Goal: Task Accomplishment & Management: Manage account settings

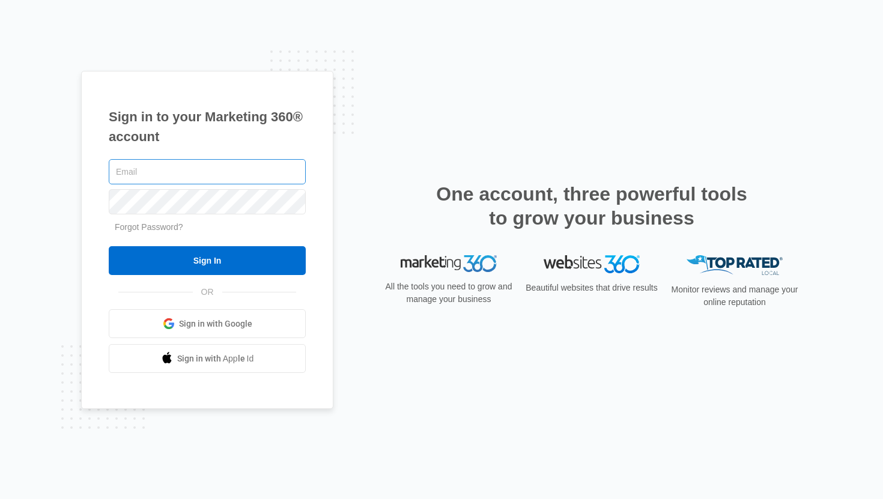
click at [200, 174] on input "text" at bounding box center [207, 171] width 197 height 25
click at [199, 308] on div "OR Sign in with Google Sign in with Apple Id" at bounding box center [207, 332] width 197 height 81
click at [201, 323] on span "Sign in with Google" at bounding box center [215, 324] width 73 height 13
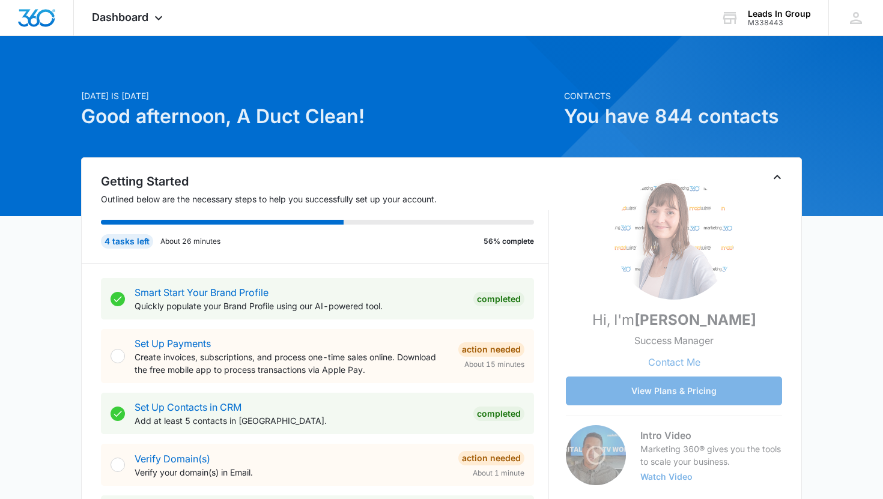
scroll to position [150, 0]
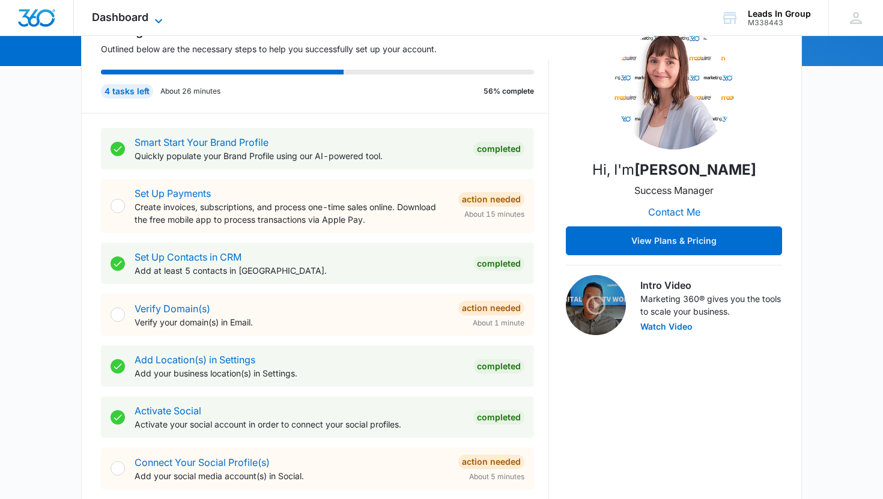
click at [142, 12] on span "Dashboard" at bounding box center [120, 17] width 56 height 13
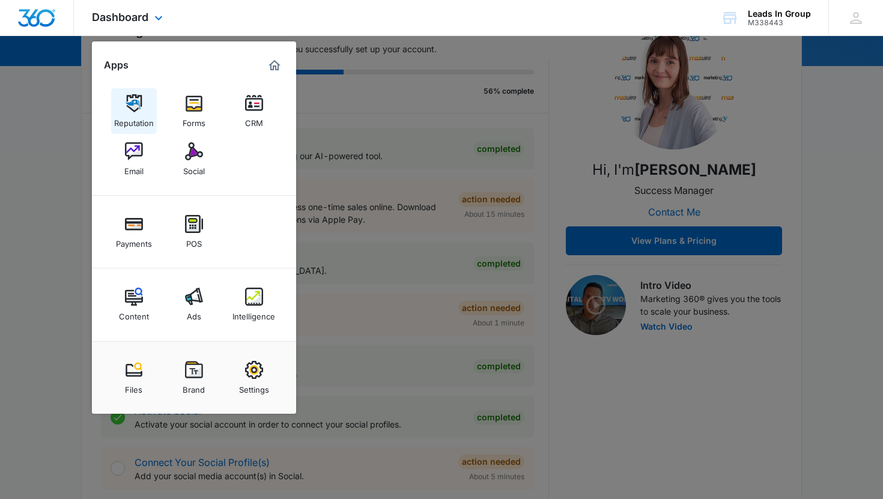
click at [127, 109] on img at bounding box center [134, 103] width 18 height 18
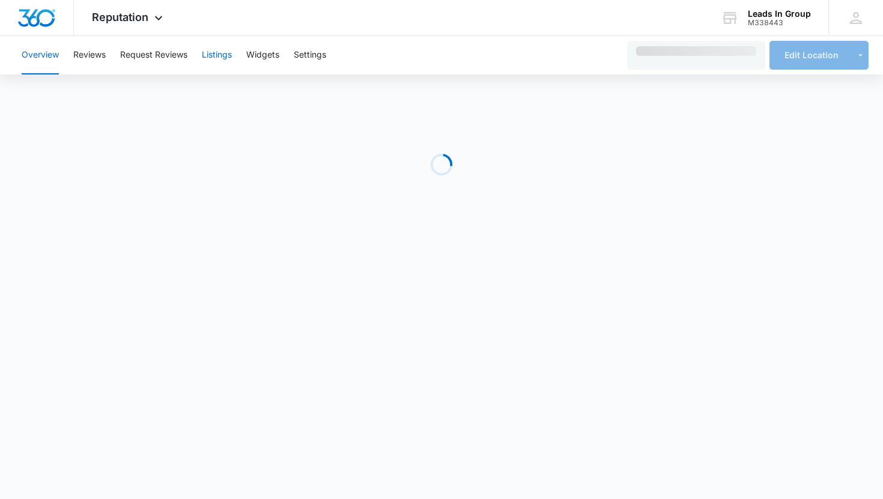
click at [219, 49] on button "Listings" at bounding box center [217, 55] width 30 height 38
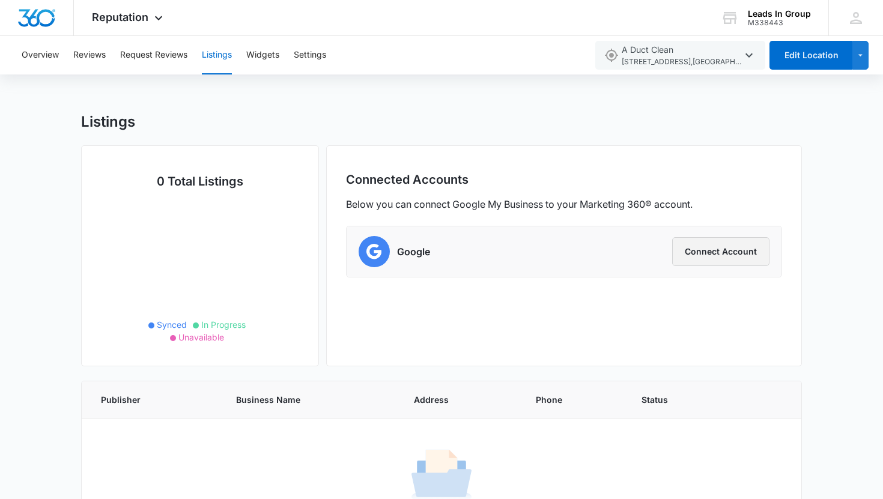
click at [724, 250] on button "Connect Account" at bounding box center [720, 251] width 97 height 29
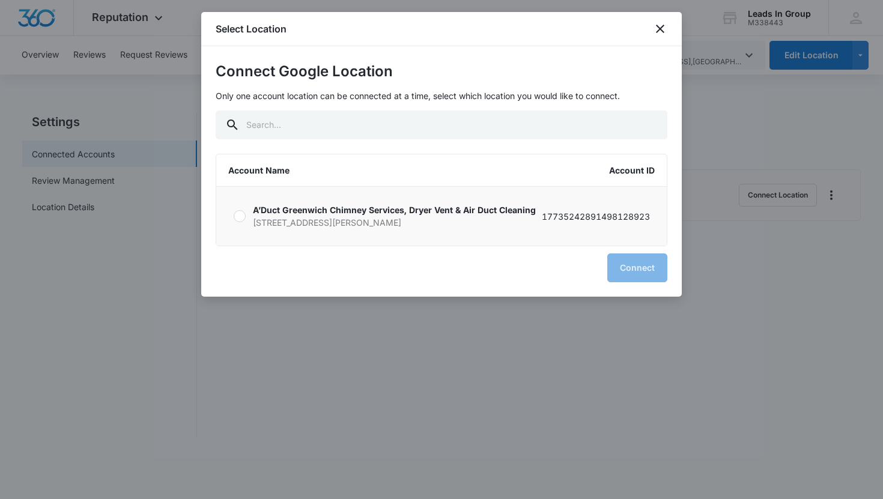
click at [435, 209] on p "A’Duct Greenwich Chimney Services, Dryer Vent & Air Duct Cleaning" at bounding box center [394, 210] width 283 height 13
click at [234, 216] on input "A’Duct Greenwich Chimney Services, Dryer Vent & Air Duct Cleaning [STREET_ADDRE…" at bounding box center [233, 216] width 1 height 1
radio input "true"
click at [638, 269] on button "Connect" at bounding box center [637, 267] width 60 height 29
click at [643, 268] on button "Connect" at bounding box center [637, 267] width 60 height 29
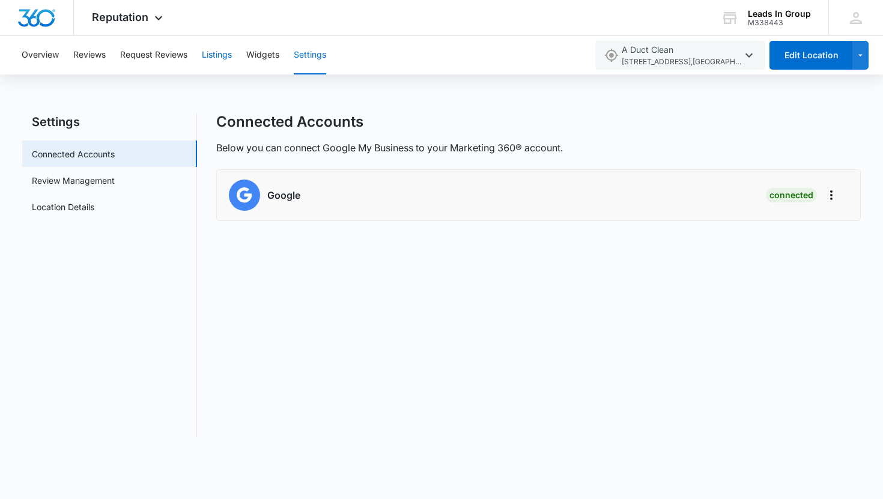
click at [207, 48] on button "Listings" at bounding box center [217, 55] width 30 height 38
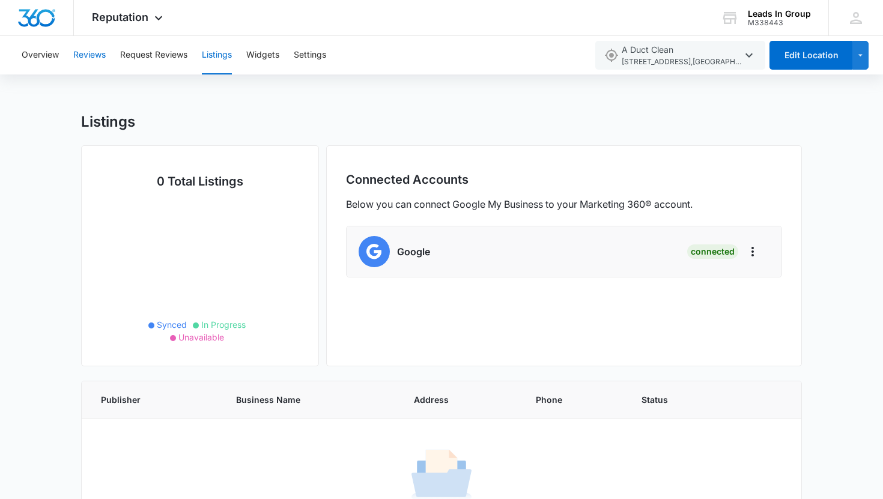
click at [103, 55] on button "Reviews" at bounding box center [89, 55] width 32 height 38
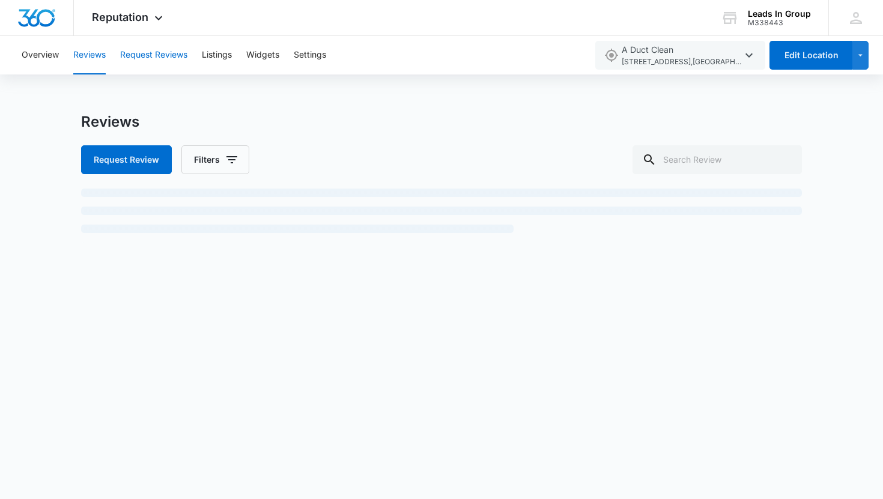
click at [163, 57] on button "Request Reviews" at bounding box center [153, 55] width 67 height 38
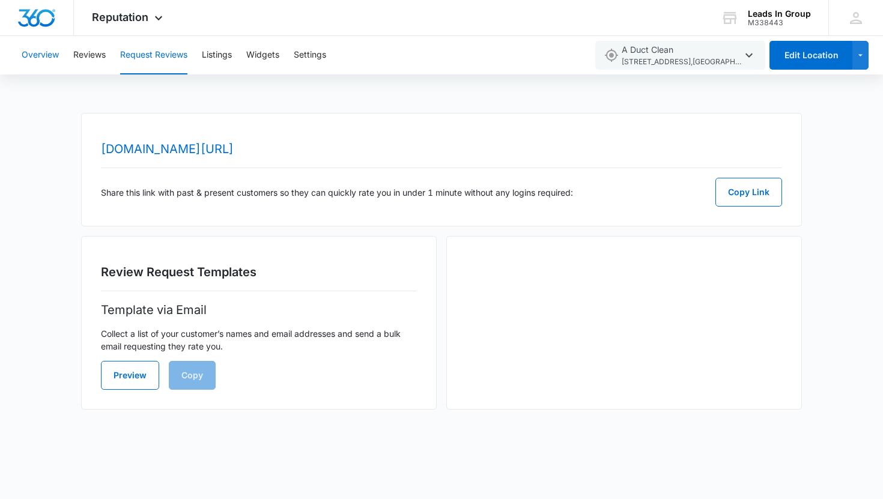
click at [53, 45] on button "Overview" at bounding box center [40, 55] width 37 height 38
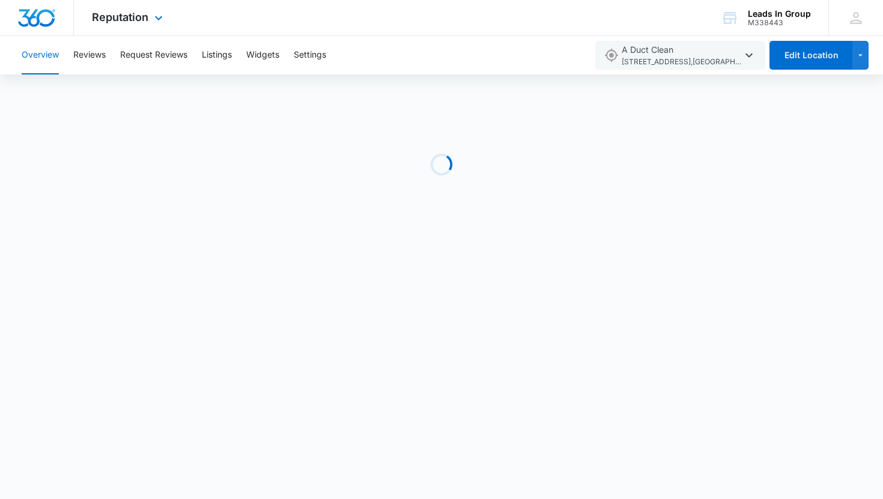
click at [138, 26] on div "Reputation Apps Reputation Forms CRM Email Social Payments POS Content Ads Inte…" at bounding box center [129, 17] width 110 height 35
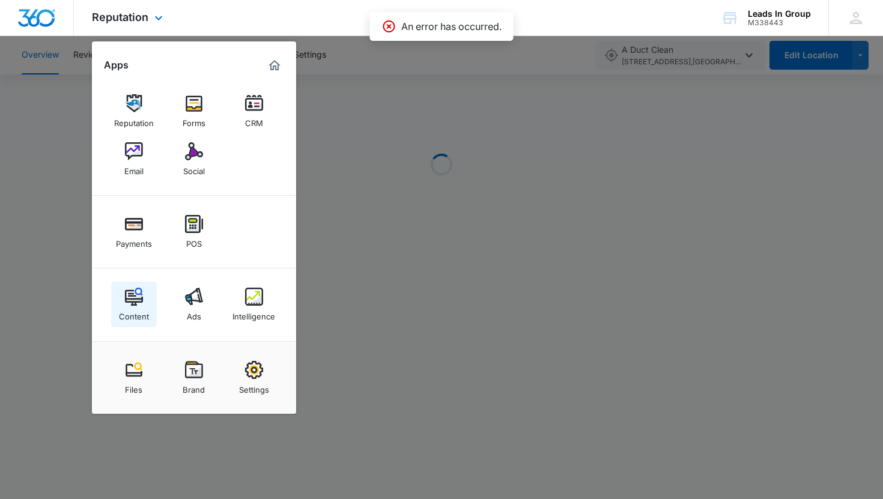
click at [136, 302] on img at bounding box center [134, 297] width 18 height 18
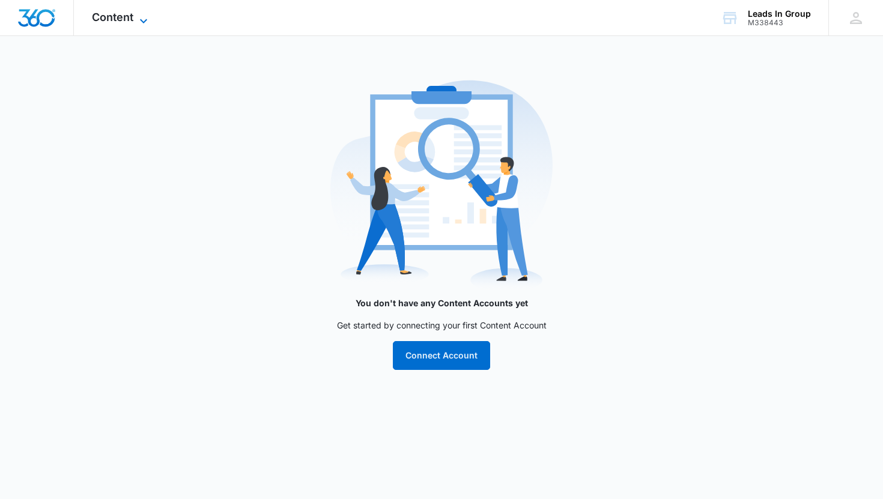
click at [101, 13] on span "Content" at bounding box center [112, 17] width 41 height 13
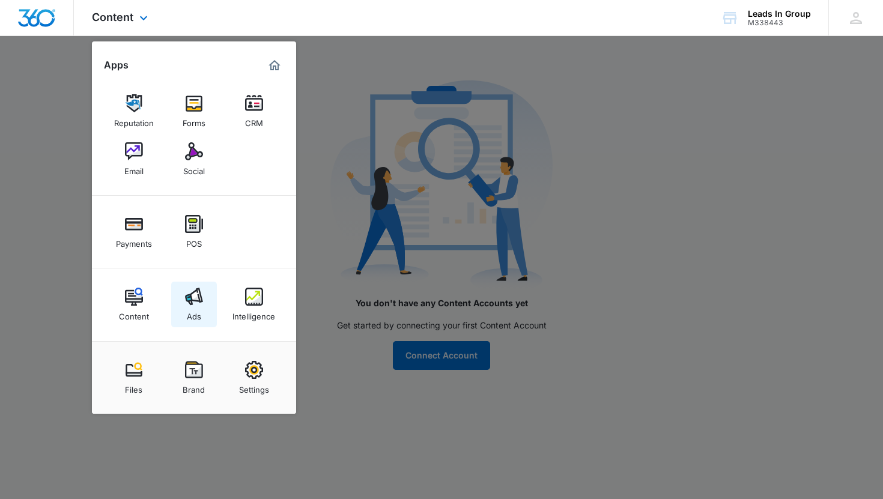
click at [185, 305] on img at bounding box center [194, 297] width 18 height 18
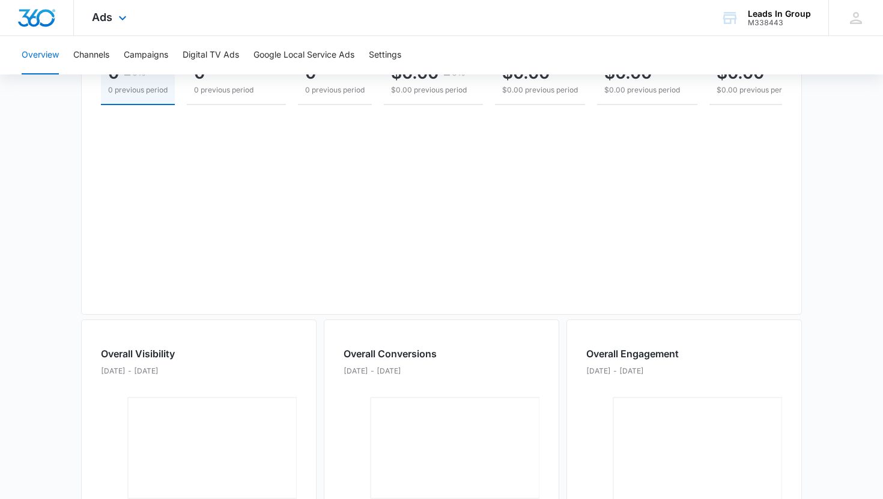
scroll to position [251, 0]
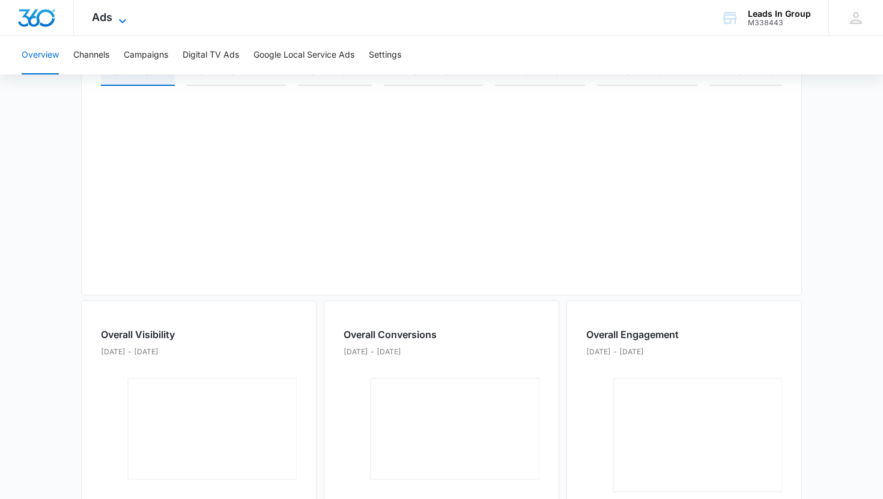
click at [100, 13] on span "Ads" at bounding box center [102, 17] width 20 height 13
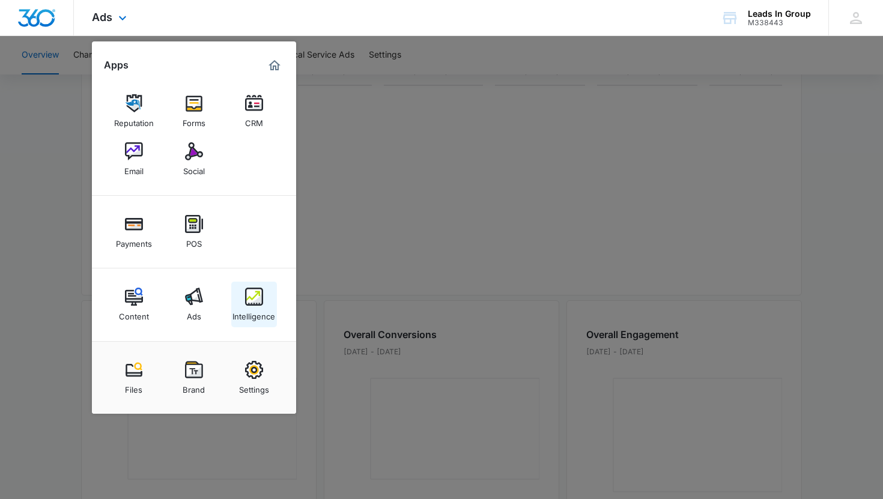
click at [251, 297] on img at bounding box center [254, 297] width 18 height 18
